Goal: Check status: Check status

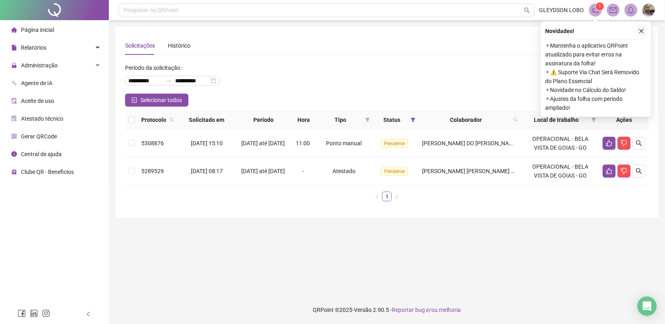
click at [639, 30] on icon "close" at bounding box center [641, 31] width 6 height 6
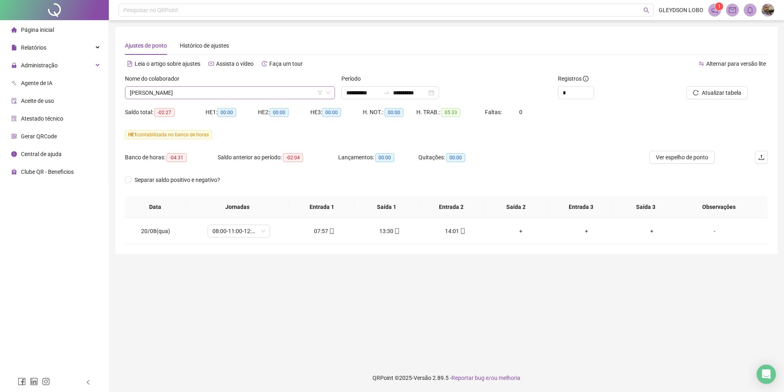
click at [238, 91] on span "[PERSON_NAME]" at bounding box center [230, 93] width 200 height 12
click at [722, 92] on span "Atualizar tabela" at bounding box center [722, 92] width 40 height 9
click at [525, 230] on icon "mobile" at bounding box center [528, 231] width 6 height 6
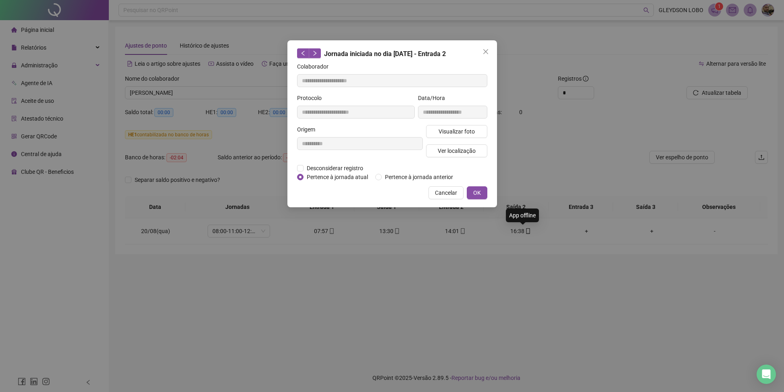
type input "**********"
click at [460, 130] on span "Visualizar foto" at bounding box center [456, 131] width 36 height 9
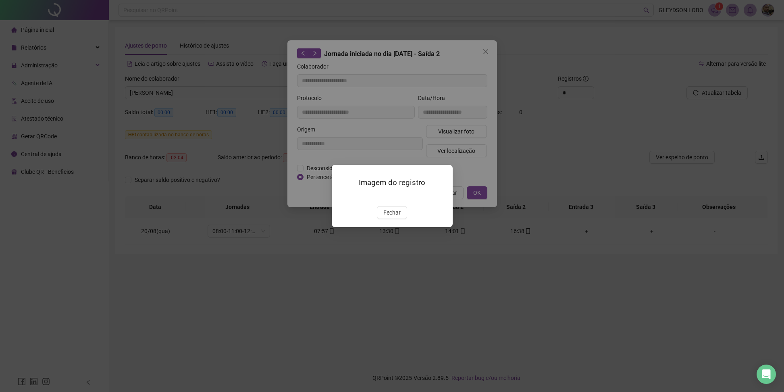
click at [386, 227] on div "Imagem do registro Fechar" at bounding box center [392, 196] width 121 height 62
click at [392, 217] on span "Fechar" at bounding box center [391, 212] width 17 height 9
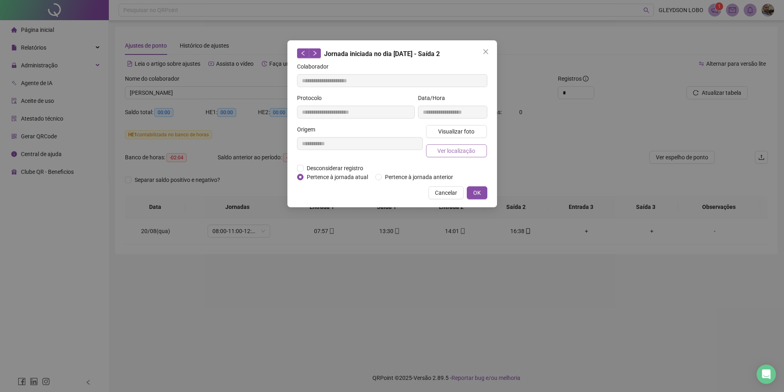
click at [447, 150] on span "Ver localização" at bounding box center [456, 150] width 38 height 9
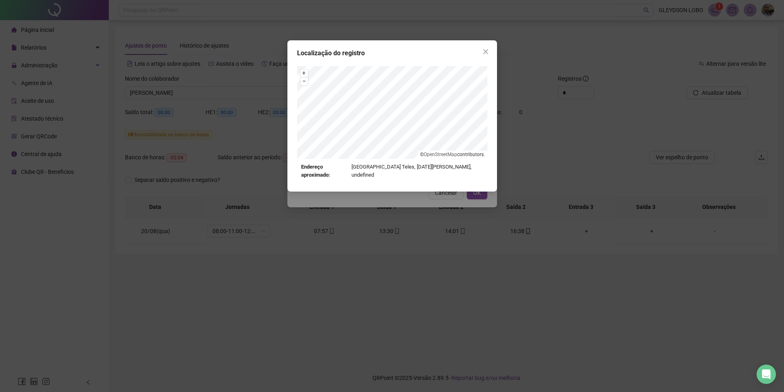
click at [482, 47] on button "Close" at bounding box center [485, 51] width 13 height 13
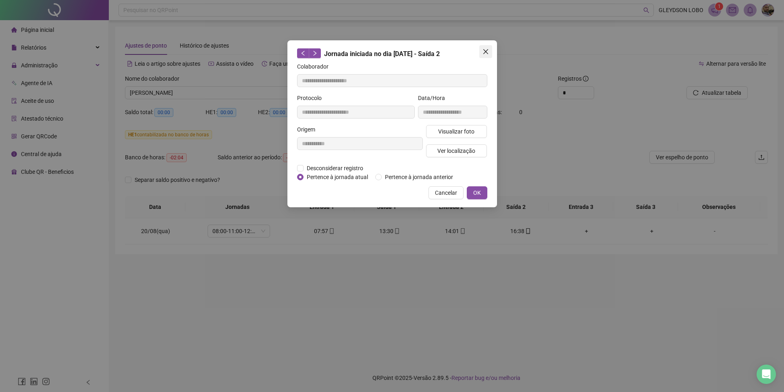
click at [484, 53] on icon "close" at bounding box center [486, 51] width 6 height 6
